Goal: Obtain resource: Download file/media

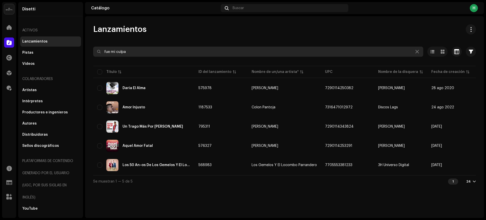
click at [103, 55] on input "fue mi culpa" at bounding box center [258, 52] width 330 height 10
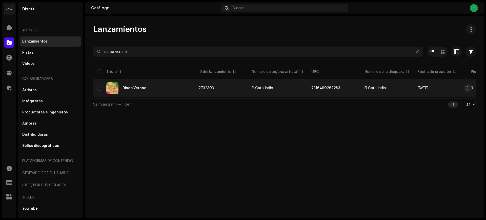
type input "disco verano"
click at [155, 86] on div "Disco Verano" at bounding box center [143, 88] width 93 height 12
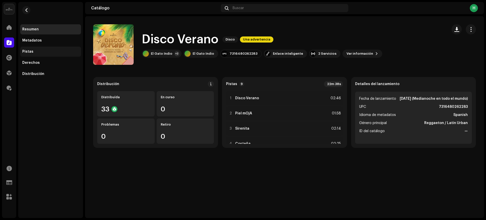
click at [27, 51] on div "Pistas" at bounding box center [27, 52] width 11 height 4
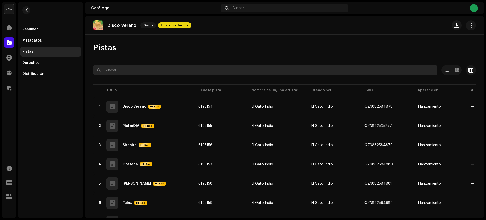
scroll to position [32, 0]
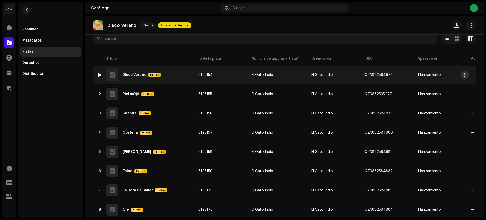
click at [464, 73] on span "button" at bounding box center [465, 75] width 4 height 4
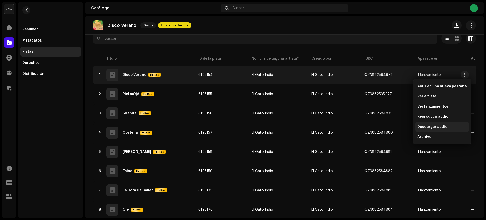
click at [427, 127] on span "Descargar audio" at bounding box center [432, 127] width 30 height 4
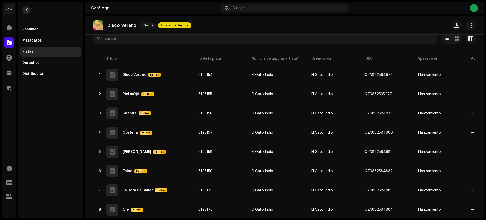
click at [26, 9] on span "button" at bounding box center [27, 10] width 4 height 4
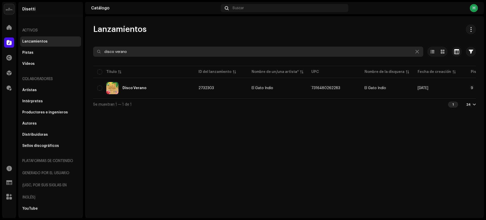
drag, startPoint x: 135, startPoint y: 52, endPoint x: 122, endPoint y: 53, distance: 13.3
click at [122, 53] on input "disco verano" at bounding box center [258, 52] width 330 height 10
type input "nodisco [PERSON_NAME]"
click at [110, 48] on input "nodisco [PERSON_NAME]" at bounding box center [258, 52] width 330 height 10
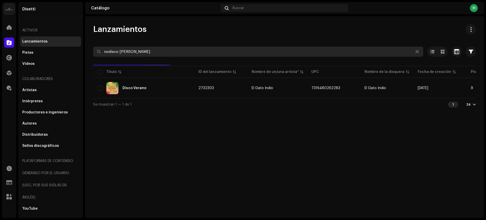
click at [110, 48] on input "nodisco [PERSON_NAME]" at bounding box center [258, 52] width 330 height 10
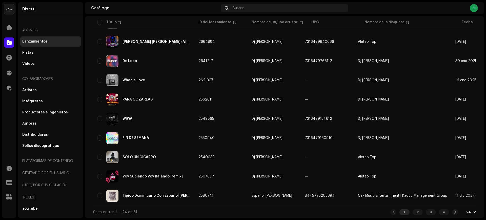
scroll to position [338, 0]
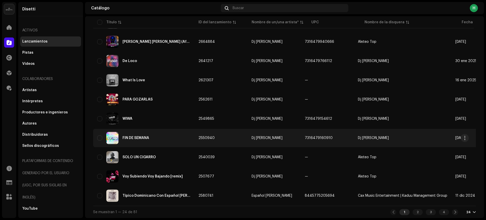
type input "[PERSON_NAME]"
click at [169, 132] on div "FIN DE SEMANA" at bounding box center [143, 138] width 93 height 12
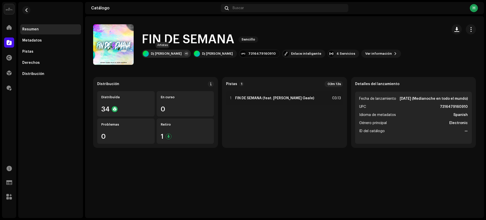
click at [184, 54] on div "+1" at bounding box center [186, 53] width 5 height 5
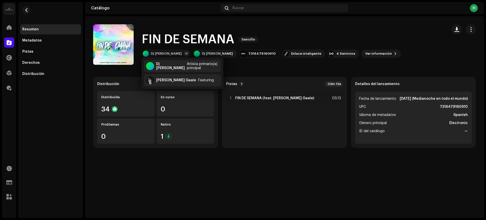
click at [290, 23] on catalog-releases-details-overview "FIN DE SEMANA Sencillo FIN DE SEMANA Sencillo Dj [PERSON_NAME] +1 Dj [PERSON_NA…" at bounding box center [284, 86] width 399 height 140
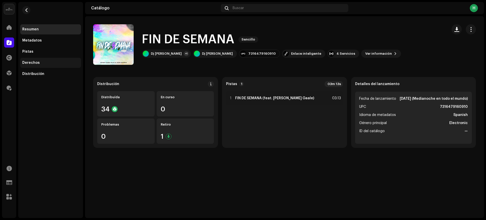
click at [31, 64] on div "Derechos" at bounding box center [30, 63] width 17 height 4
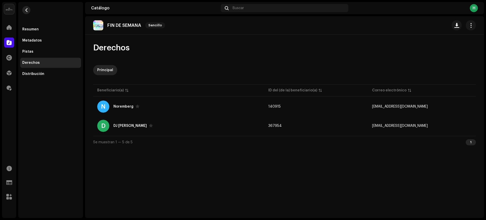
click at [24, 9] on button "button" at bounding box center [26, 10] width 8 height 8
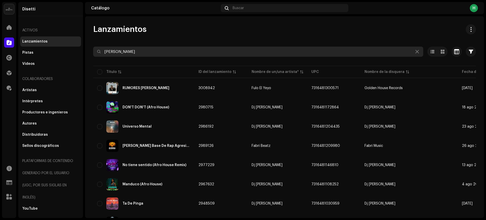
drag, startPoint x: 133, startPoint y: 52, endPoint x: 102, endPoint y: 56, distance: 30.7
click at [102, 56] on input "[PERSON_NAME]" at bounding box center [258, 52] width 330 height 10
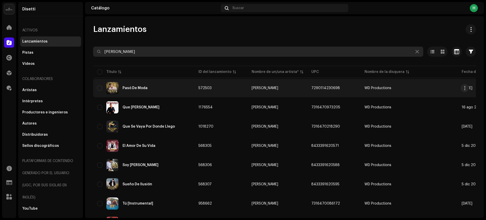
type input "[PERSON_NAME]"
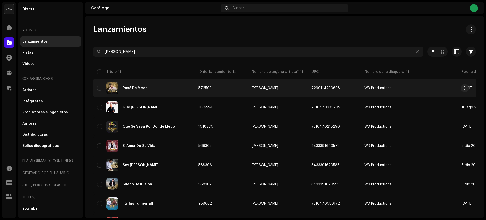
click at [168, 91] on div "Pasó De Moda" at bounding box center [143, 88] width 93 height 12
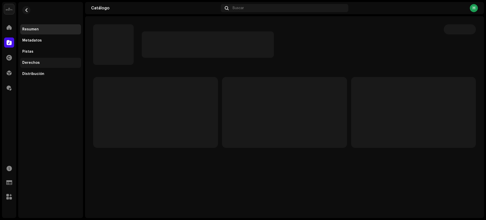
click at [28, 62] on div "Derechos" at bounding box center [30, 63] width 17 height 4
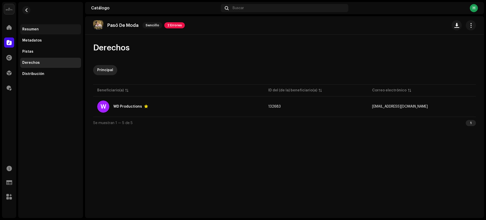
click at [41, 29] on div "Resumen" at bounding box center [50, 29] width 57 height 4
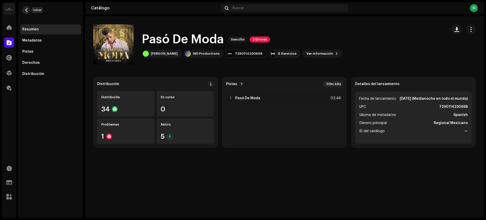
click at [28, 10] on span "button" at bounding box center [27, 10] width 4 height 4
